Goal: Task Accomplishment & Management: Manage account settings

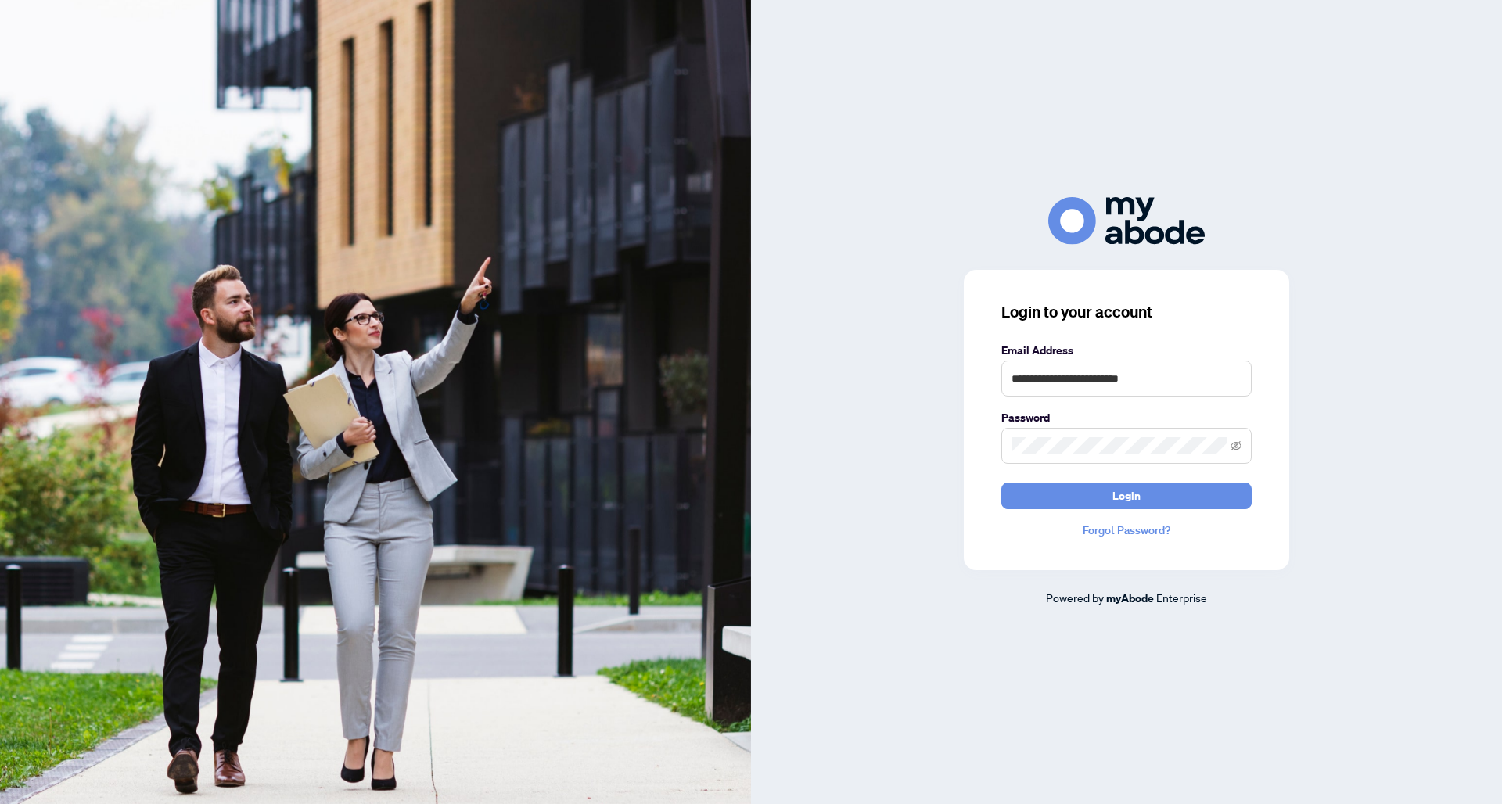
type input "**********"
click at [1126, 495] on button "Login" at bounding box center [1126, 496] width 250 height 27
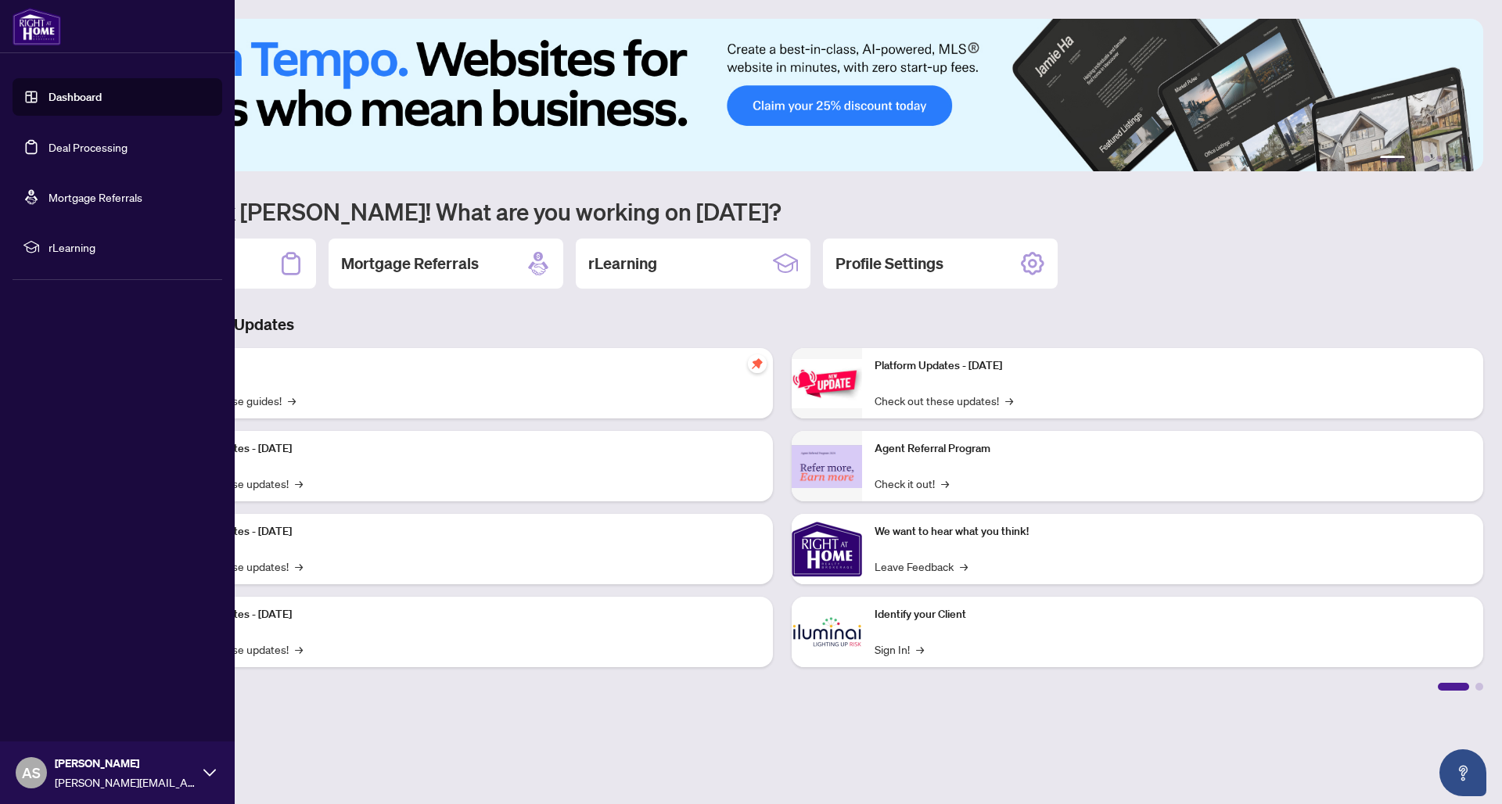
click at [92, 145] on link "Deal Processing" at bounding box center [87, 147] width 79 height 14
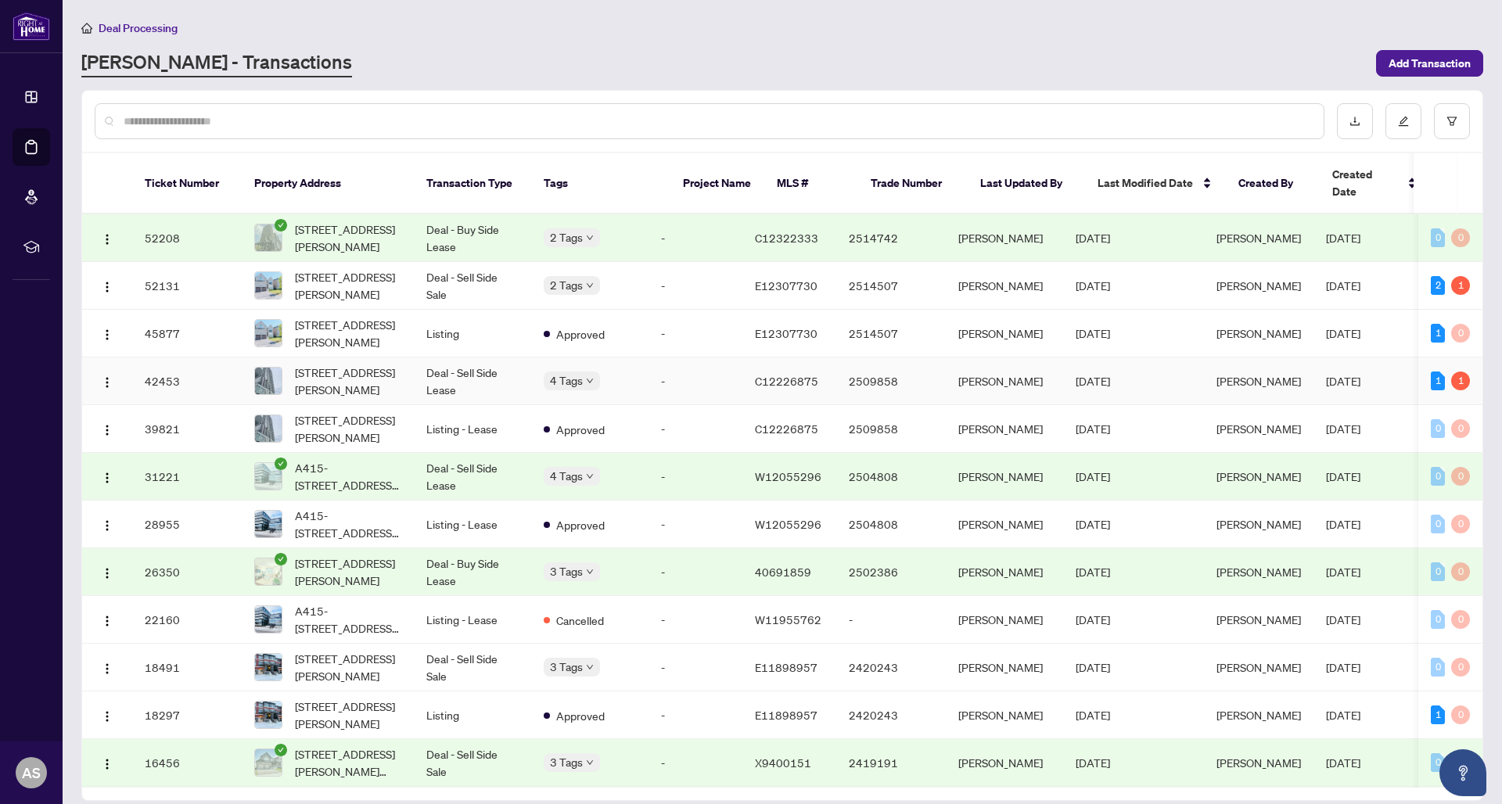
click at [454, 268] on td "Deal - Sell Side Sale" at bounding box center [472, 286] width 117 height 48
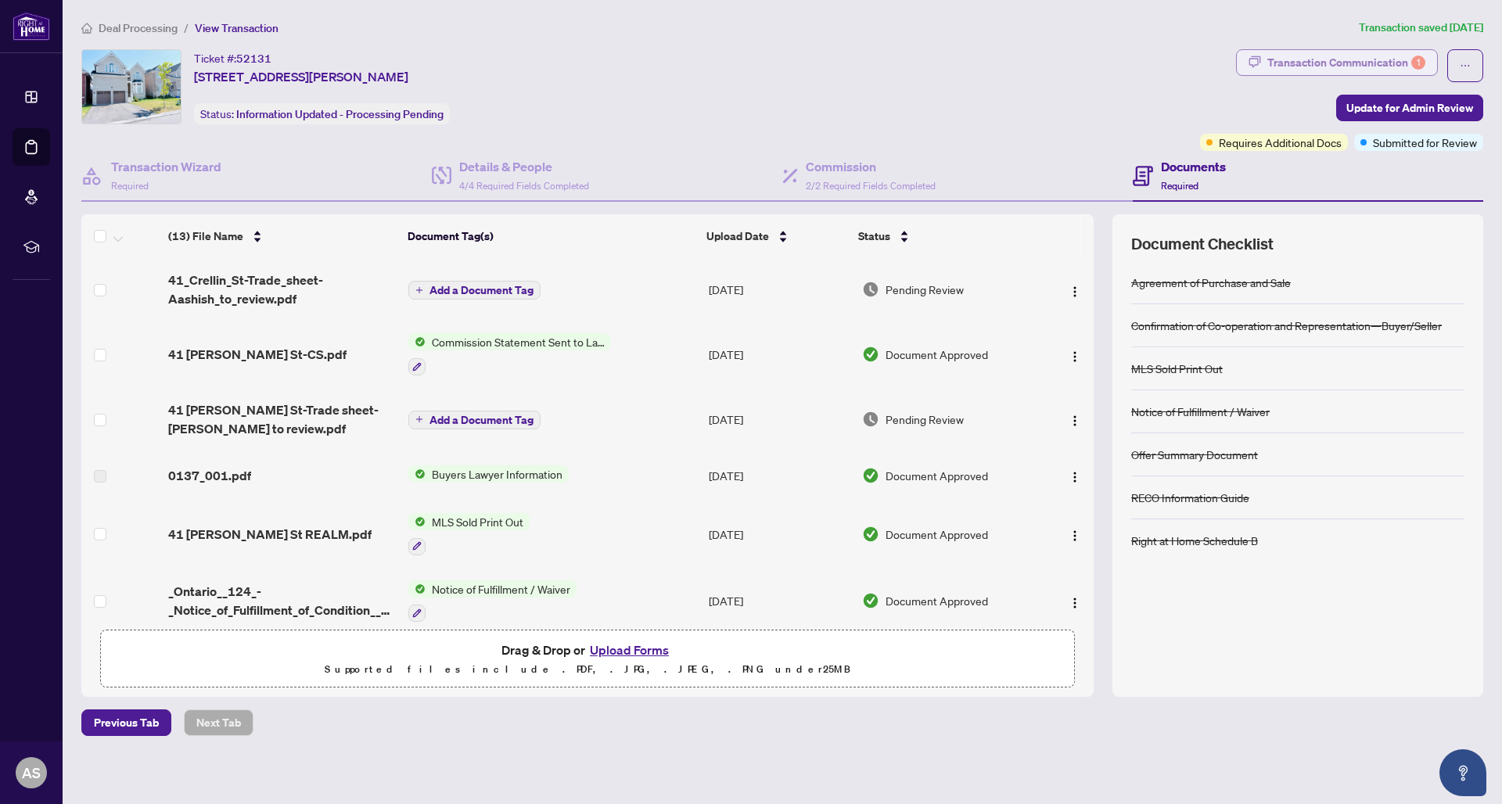
click at [1350, 59] on div "Transaction Communication 1" at bounding box center [1346, 62] width 158 height 25
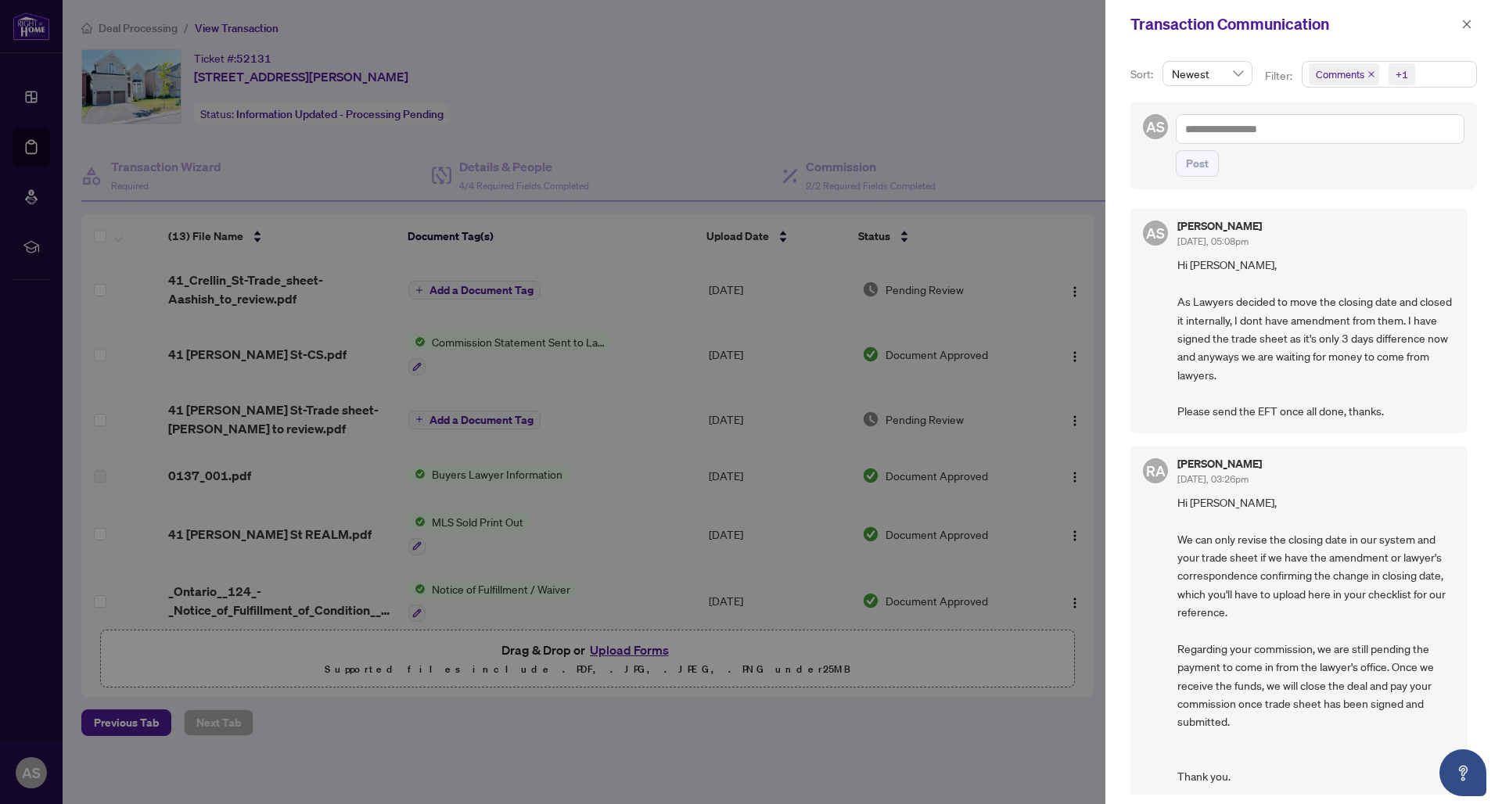
click at [1374, 74] on span "Comments" at bounding box center [1344, 74] width 70 height 22
click at [1367, 69] on span "Comments" at bounding box center [1344, 74] width 70 height 22
click at [1319, 182] on span "Select Activity History" at bounding box center [1317, 183] width 13 height 13
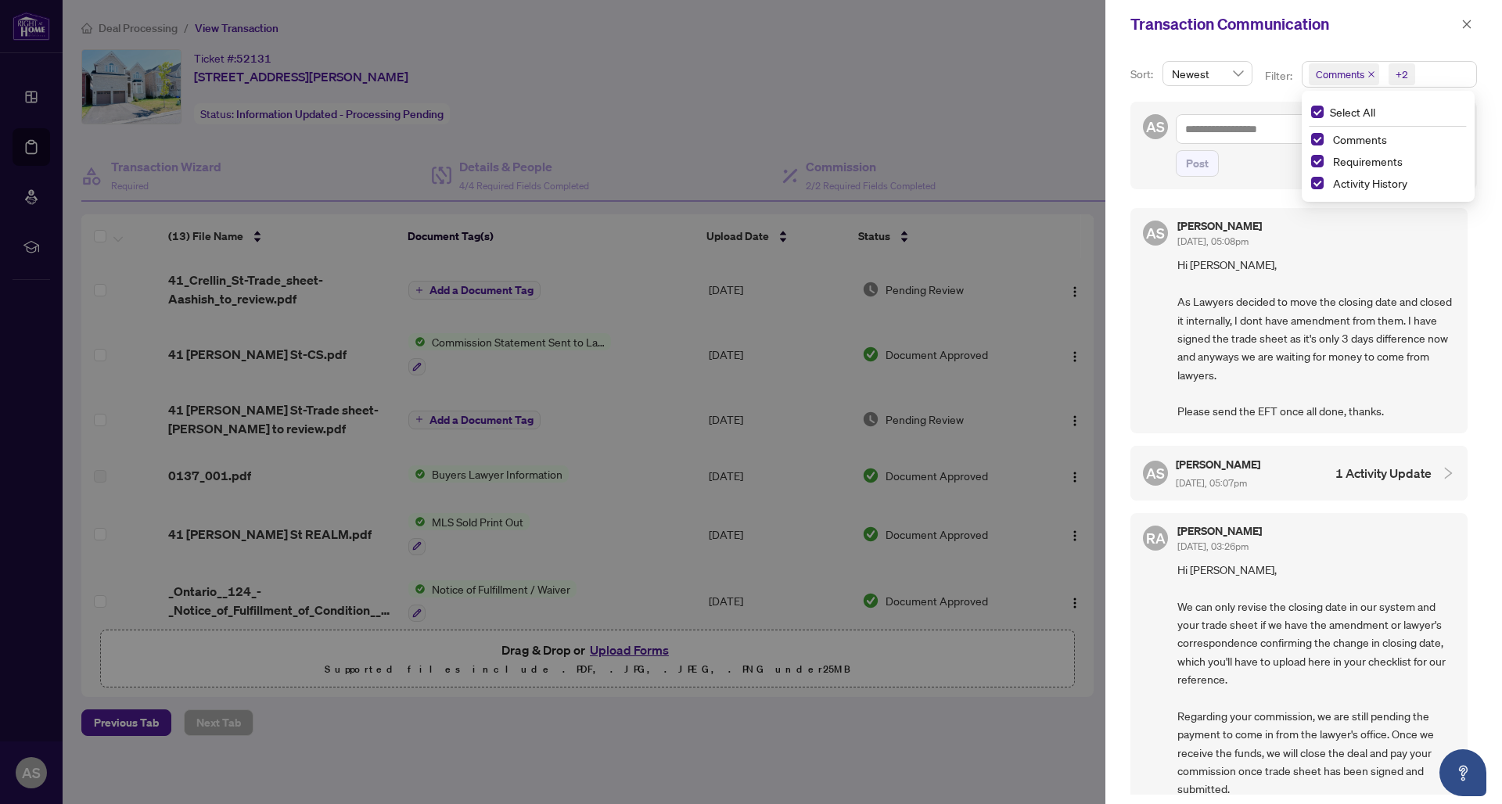
click at [1471, 94] on div "Select All Comments Requirements Activity History" at bounding box center [1388, 146] width 173 height 111
click at [1431, 472] on div at bounding box center [1442, 473] width 23 height 17
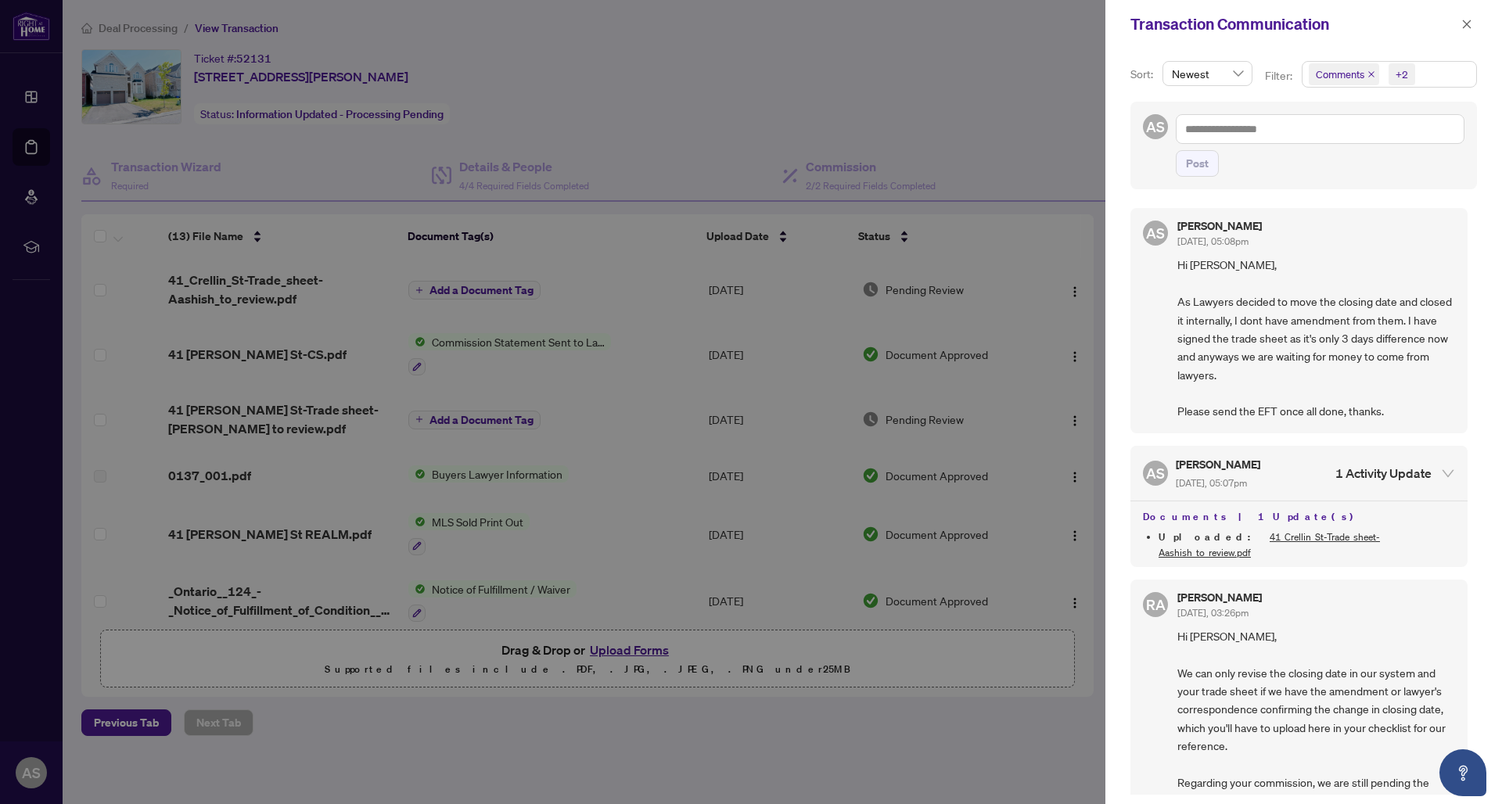
click at [1431, 472] on div at bounding box center [1442, 473] width 23 height 17
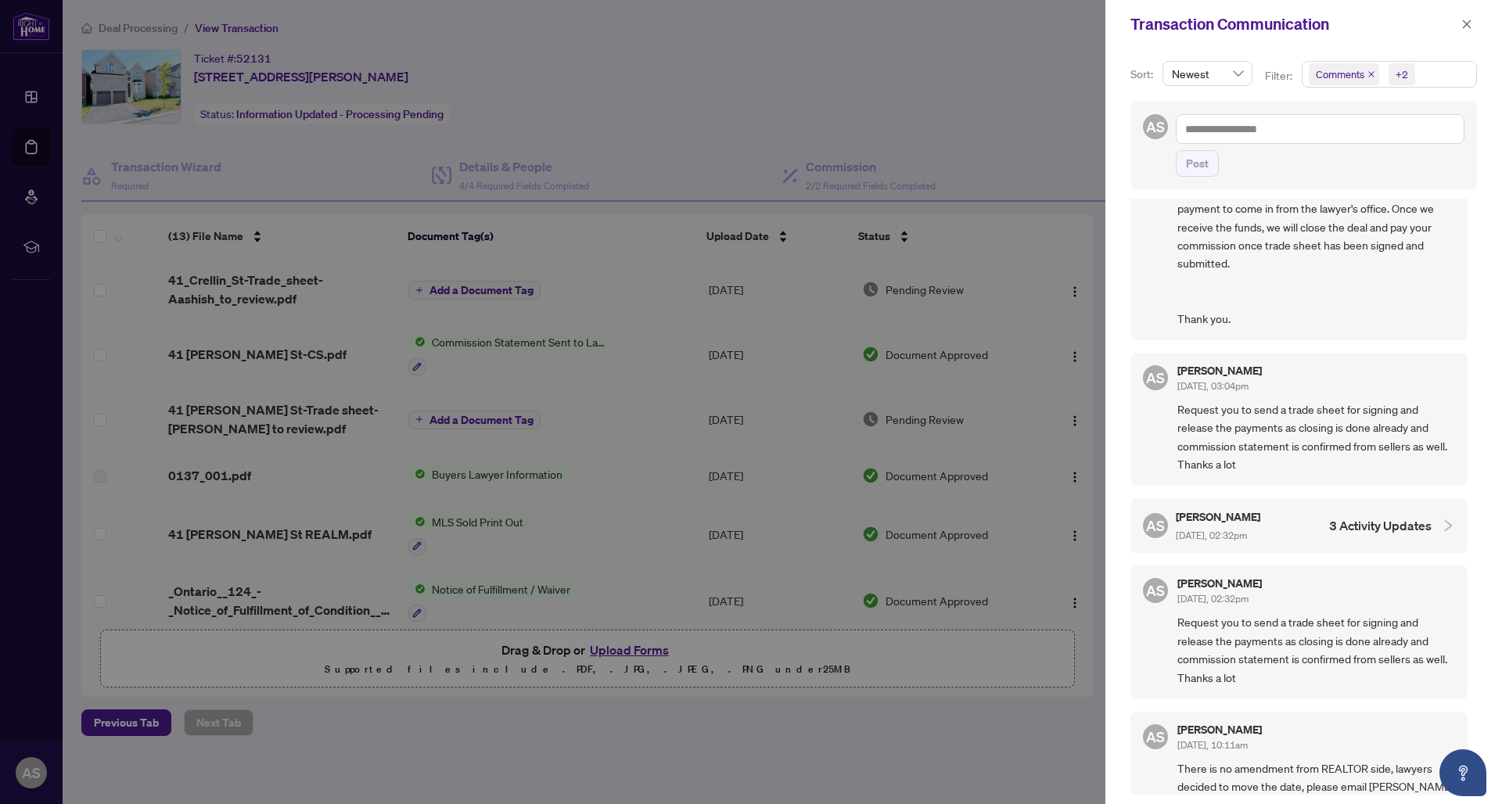
scroll to position [725, 0]
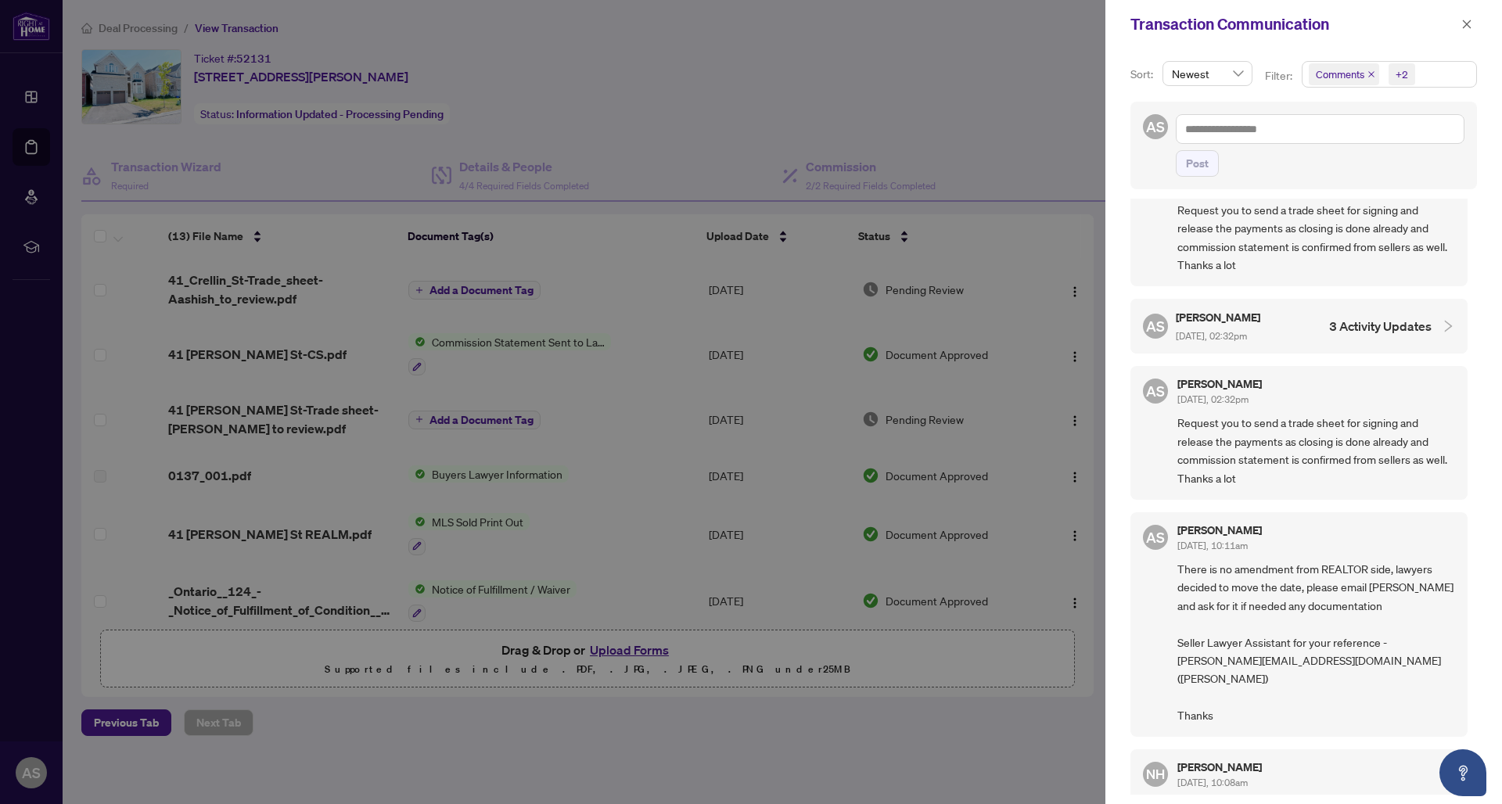
click at [1413, 320] on h4 "3 Activity Updates" at bounding box center [1380, 326] width 102 height 19
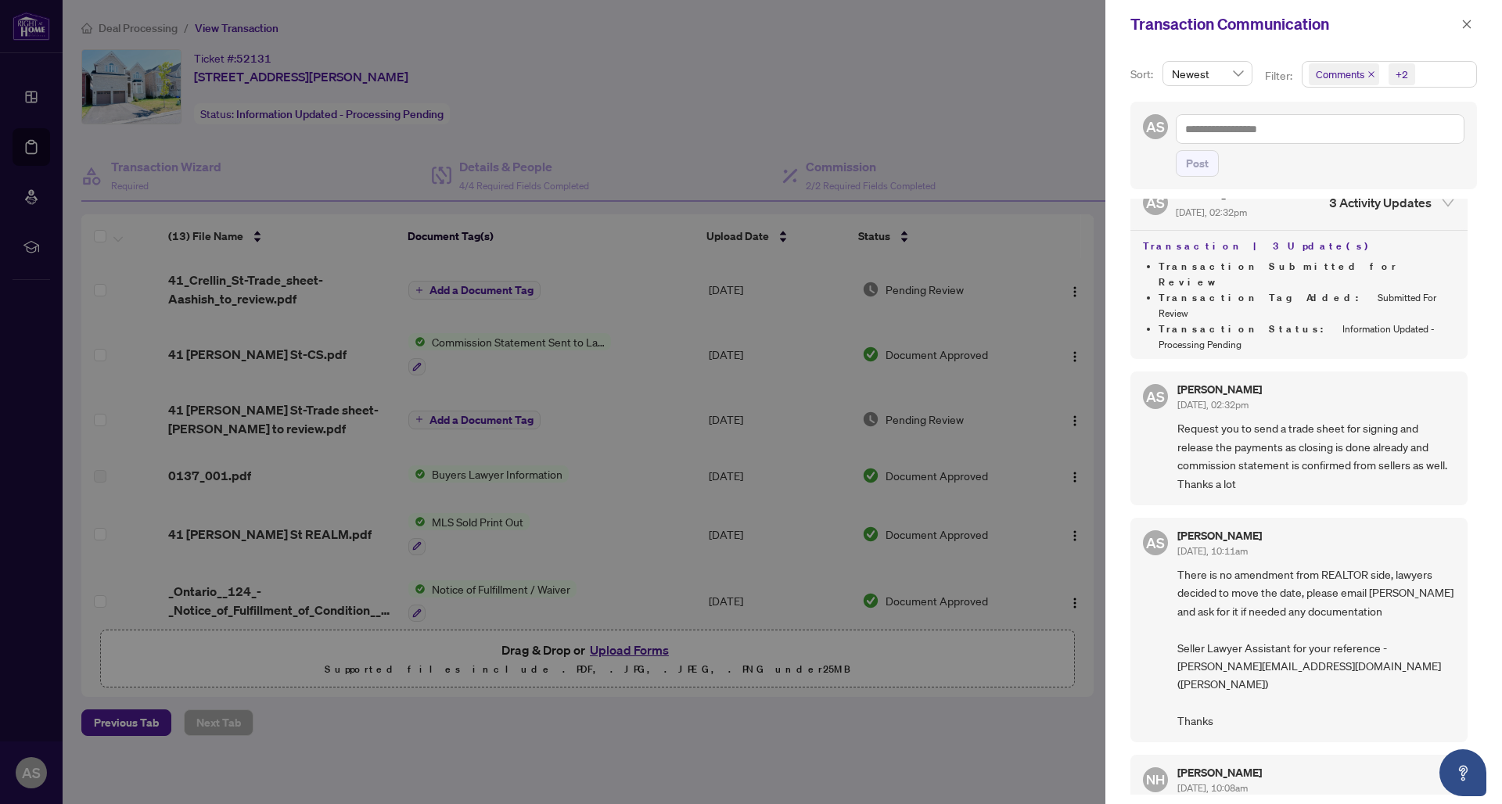
scroll to position [1877, 0]
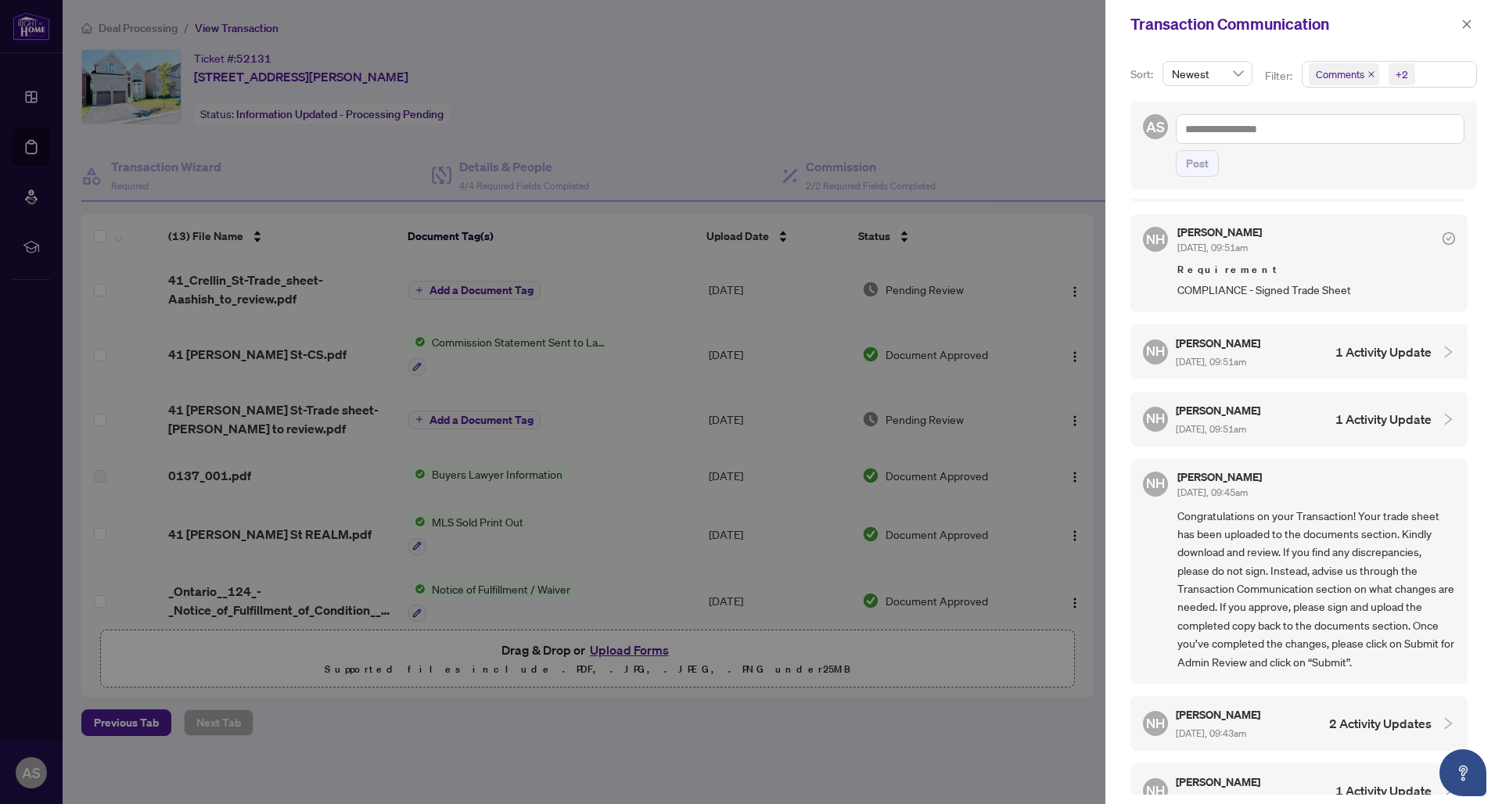
click at [777, 99] on div at bounding box center [751, 402] width 1502 height 804
click at [1467, 31] on span "button" at bounding box center [1466, 24] width 11 height 25
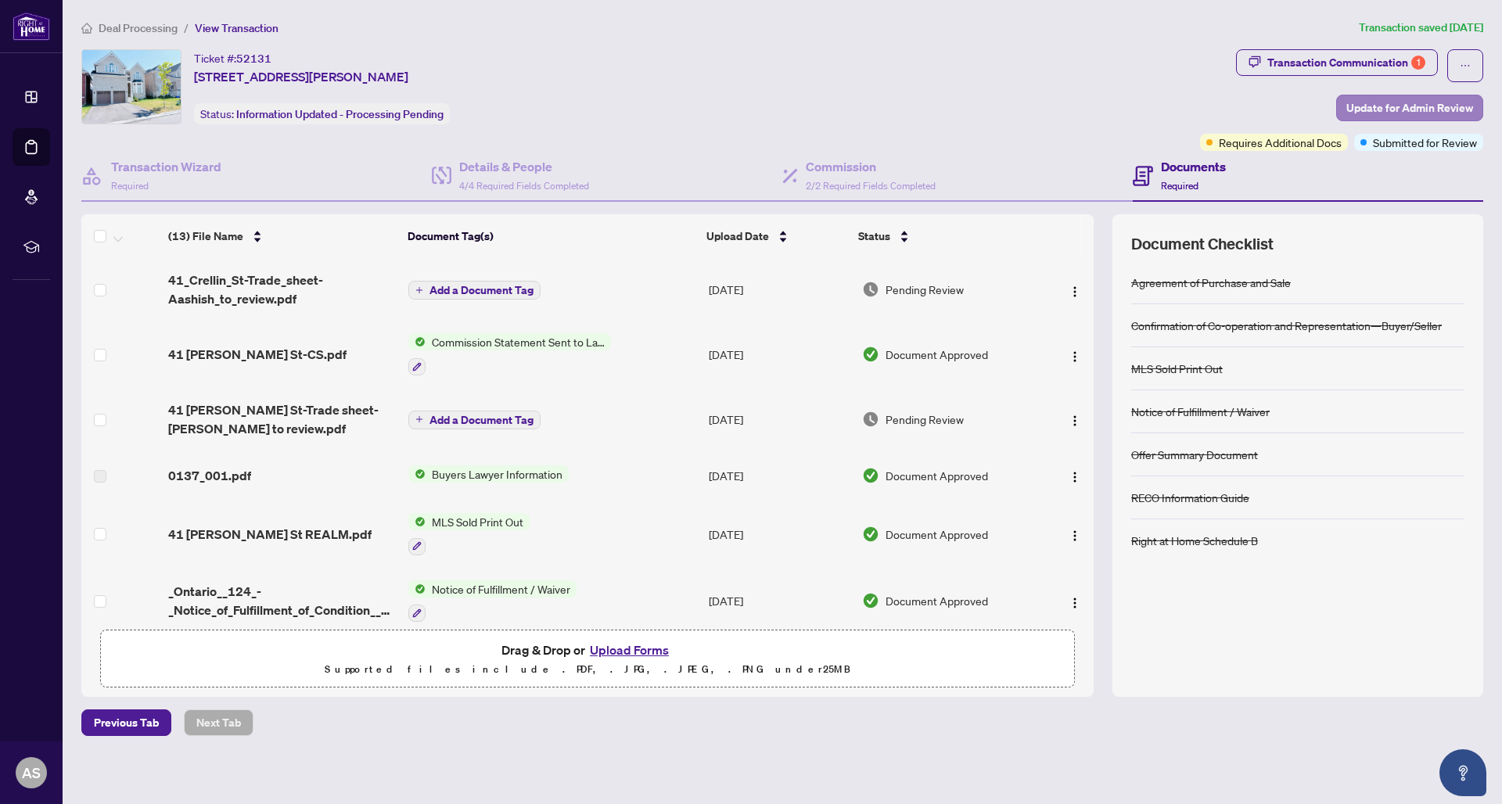
click at [1378, 107] on span "Update for Admin Review" at bounding box center [1409, 107] width 127 height 25
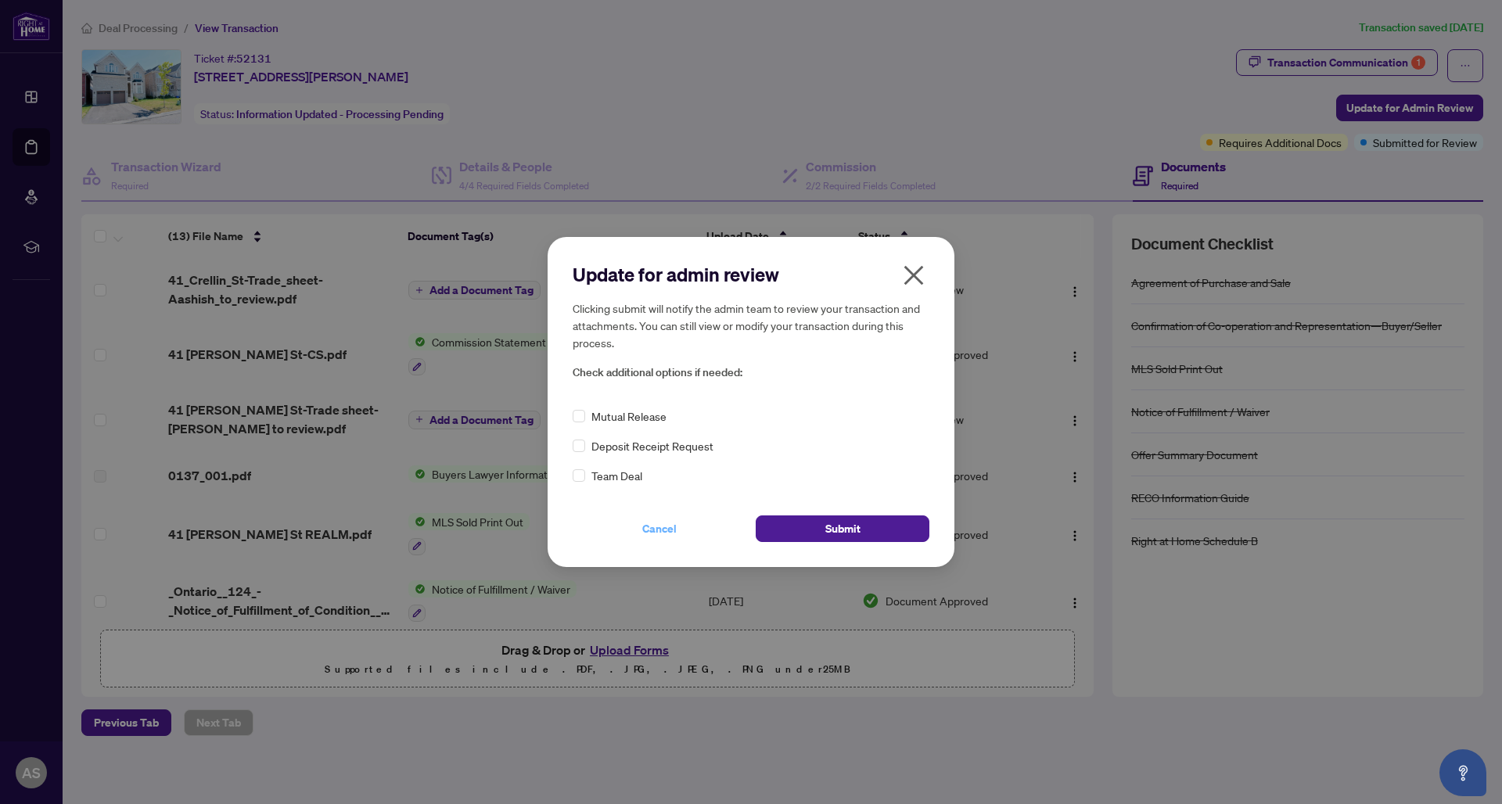
click at [651, 530] on span "Cancel" at bounding box center [659, 528] width 34 height 25
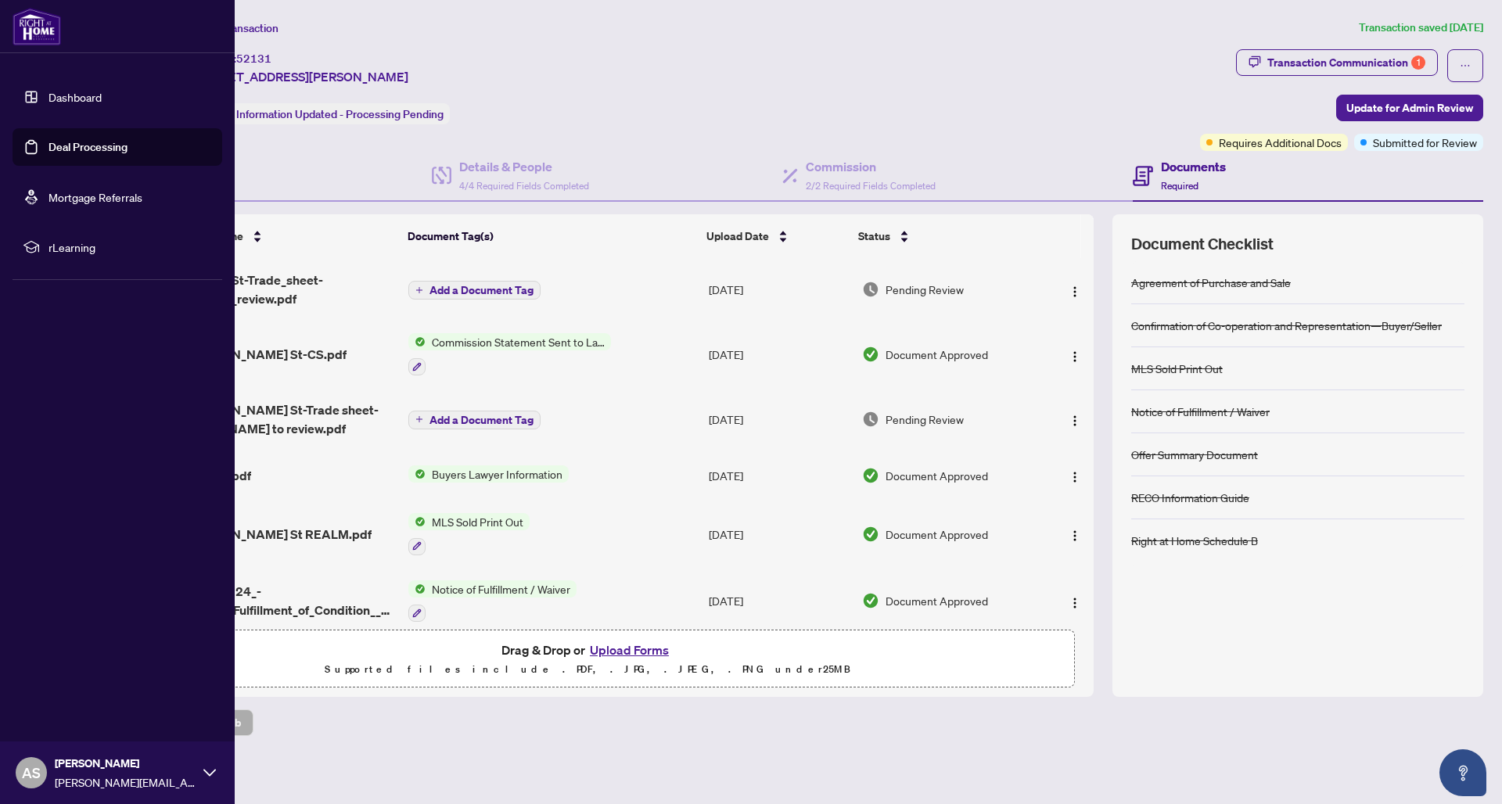
click at [77, 102] on link "Dashboard" at bounding box center [74, 97] width 53 height 14
